Goal: Task Accomplishment & Management: Manage account settings

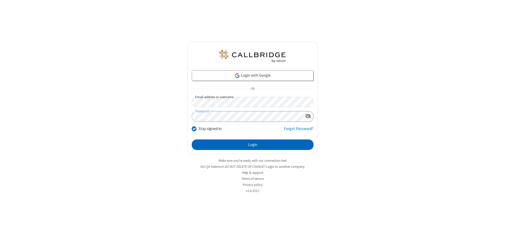
click at [252, 145] on button "Login" at bounding box center [253, 145] width 122 height 11
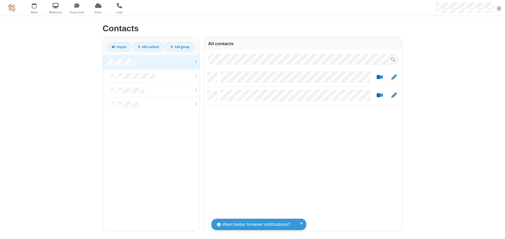
scroll to position [159, 194]
click at [151, 62] on link at bounding box center [151, 62] width 97 height 14
click at [148, 47] on link "Add contact" at bounding box center [148, 46] width 32 height 9
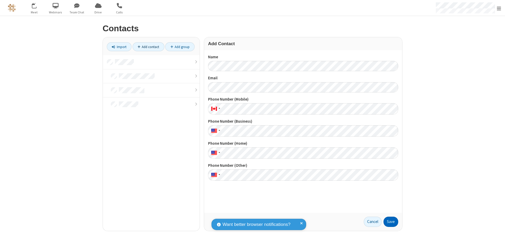
click at [390, 222] on button "Save" at bounding box center [390, 222] width 15 height 11
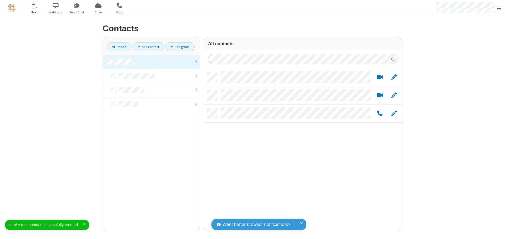
scroll to position [159, 194]
click at [148, 47] on link "Add contact" at bounding box center [148, 46] width 32 height 9
